Goal: Task Accomplishment & Management: Manage account settings

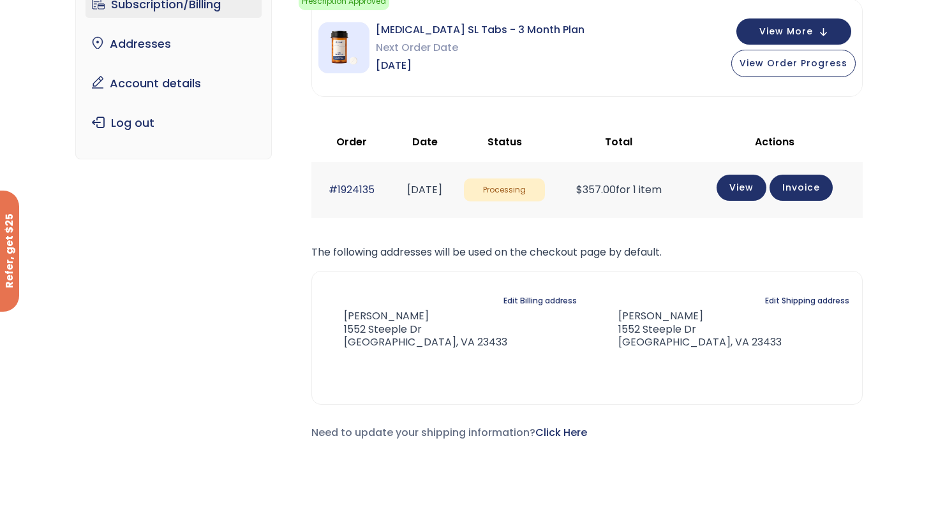
scroll to position [133, 0]
click at [795, 22] on button "View More" at bounding box center [793, 30] width 115 height 26
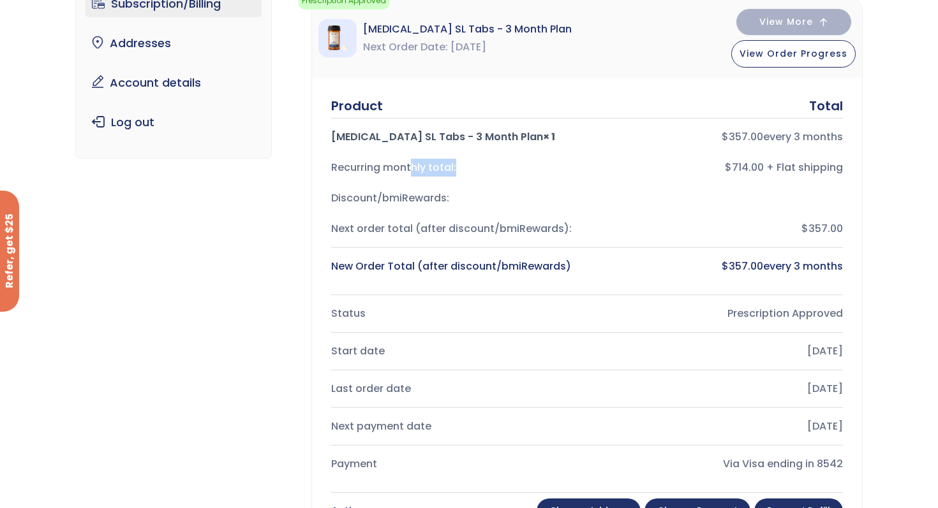
drag, startPoint x: 409, startPoint y: 170, endPoint x: 586, endPoint y: 166, distance: 176.7
click at [586, 168] on div "Recurring monthly total: $714.00 + Flat shipping" at bounding box center [587, 167] width 512 height 31
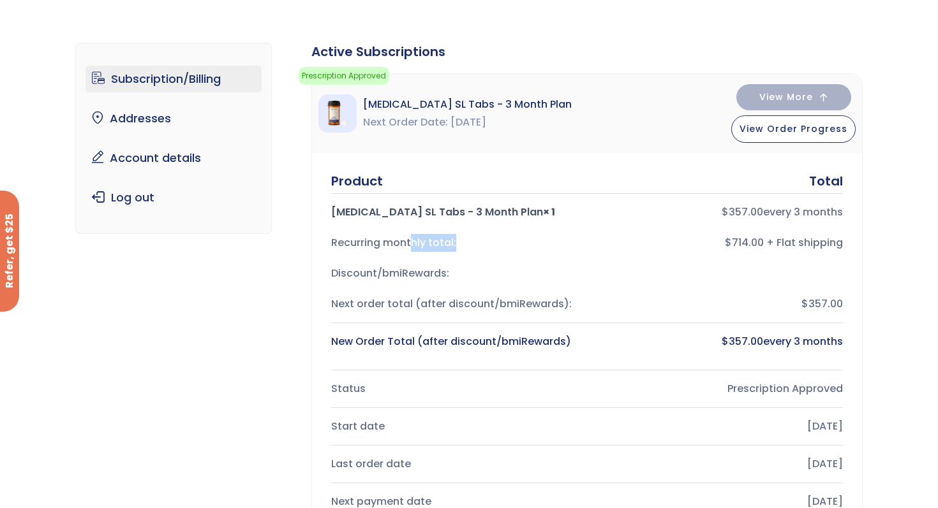
scroll to position [0, 0]
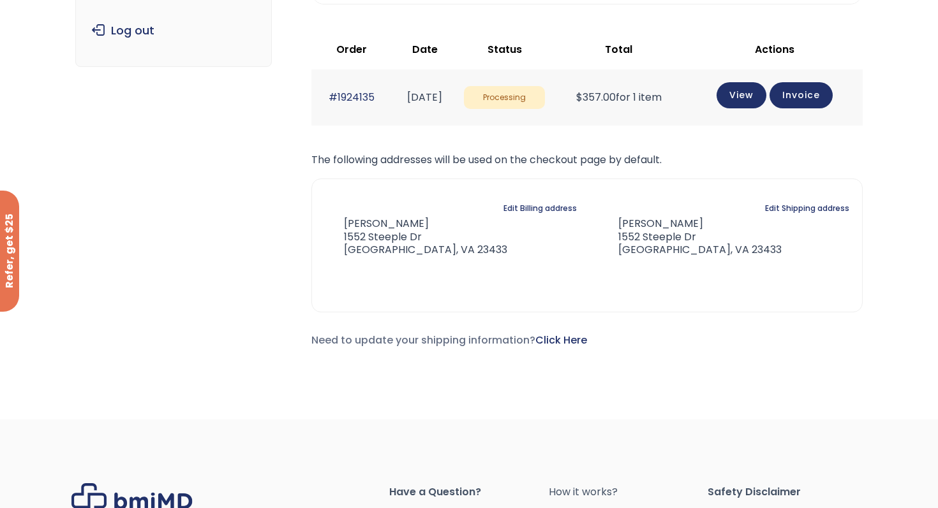
scroll to position [441, 0]
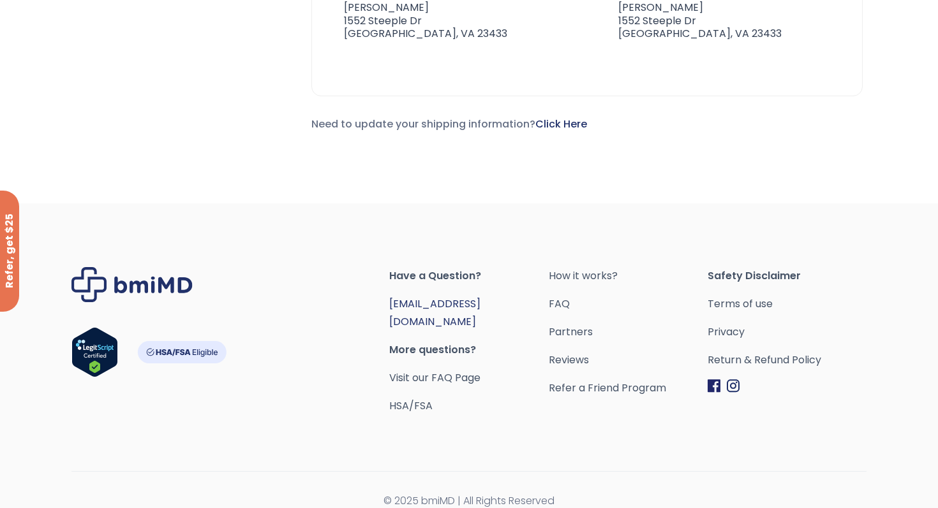
click at [461, 305] on link "[EMAIL_ADDRESS][DOMAIN_NAME]" at bounding box center [434, 313] width 91 height 33
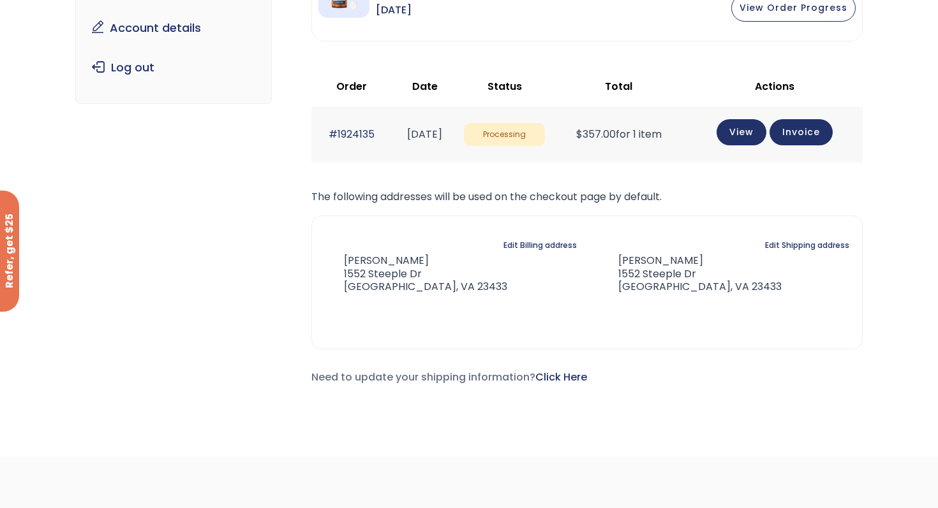
scroll to position [0, 0]
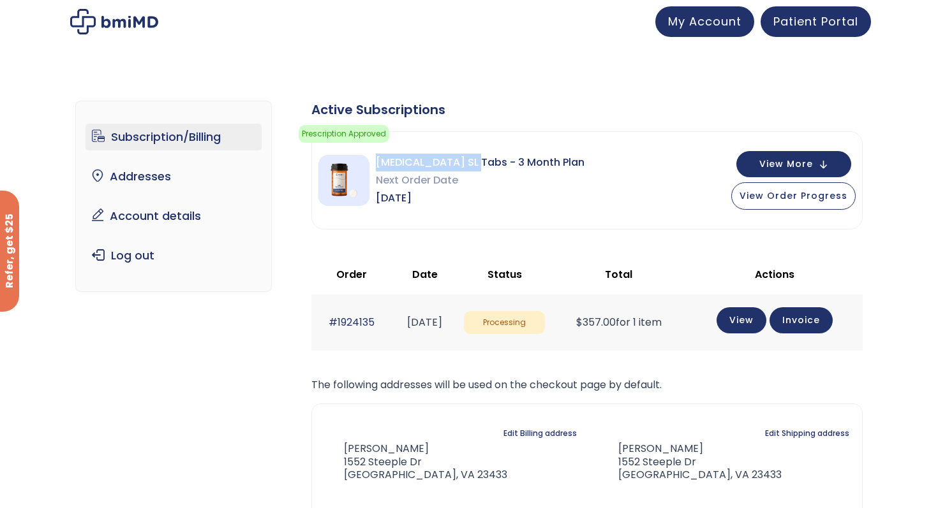
drag, startPoint x: 376, startPoint y: 161, endPoint x: 473, endPoint y: 168, distance: 97.2
click at [473, 168] on span "[MEDICAL_DATA] SL Tabs - 3 Month Plan" at bounding box center [480, 163] width 209 height 18
copy span "Sermorelin SL Tabs"
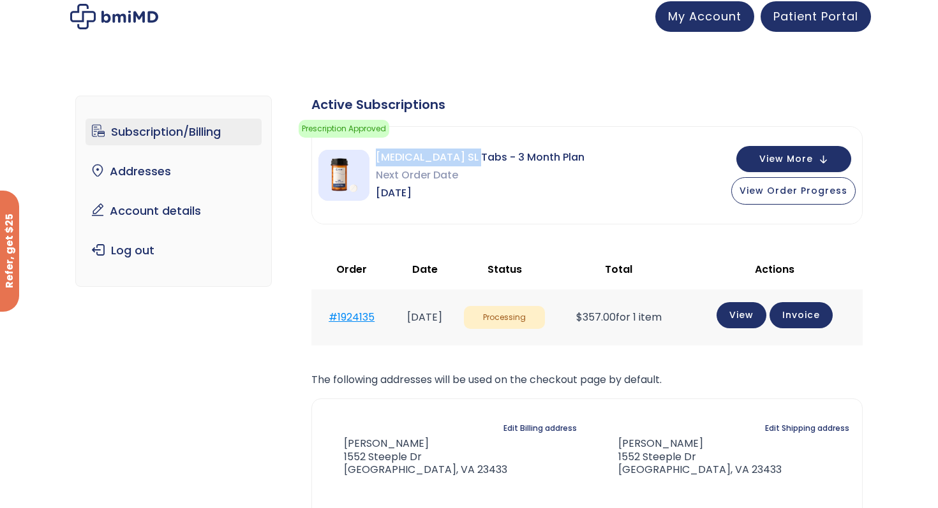
drag, startPoint x: 314, startPoint y: 315, endPoint x: 369, endPoint y: 315, distance: 55.5
click at [369, 314] on td "#1924135" at bounding box center [351, 317] width 80 height 55
copy link "#1924135"
